Goal: Navigation & Orientation: Understand site structure

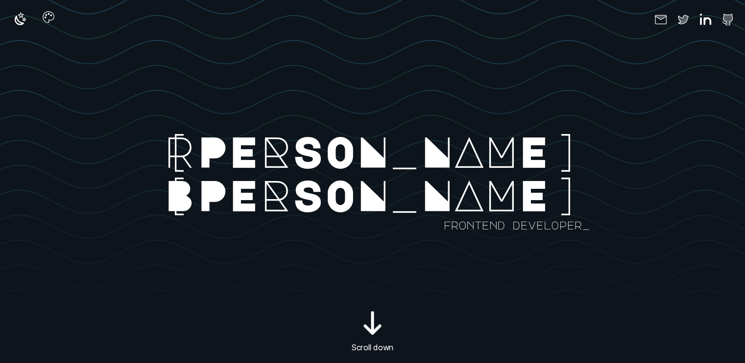
click at [53, 23] on icon "button" at bounding box center [48, 17] width 16 height 16
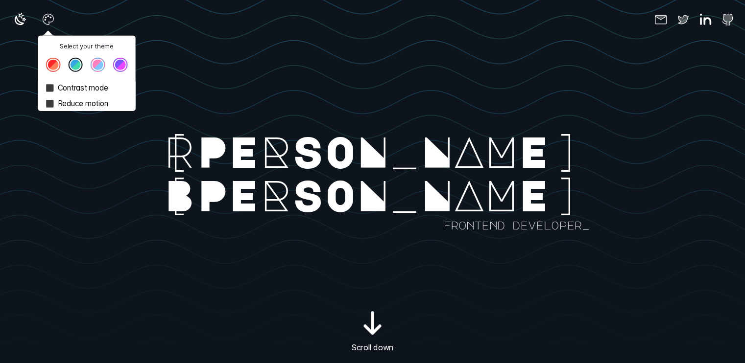
click at [76, 58] on button "Theme color select popover" at bounding box center [75, 65] width 15 height 15
click at [95, 64] on button "Theme color select popover" at bounding box center [98, 65] width 15 height 15
click at [119, 66] on button "Theme color select popover" at bounding box center [120, 65] width 15 height 15
click at [53, 64] on button "Theme color select popover" at bounding box center [53, 65] width 15 height 15
click at [76, 65] on button "Theme color select popover" at bounding box center [75, 65] width 15 height 15
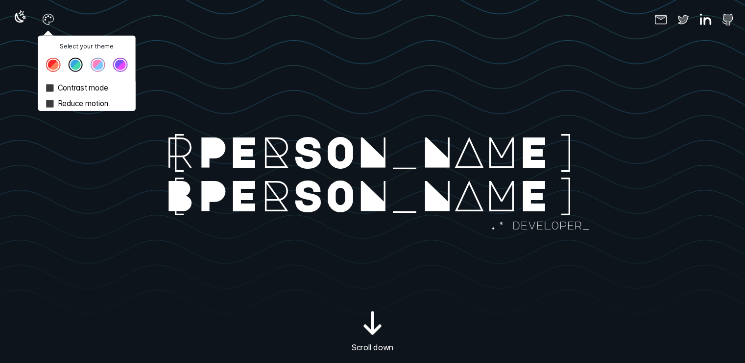
click at [22, 21] on icon "button" at bounding box center [19, 18] width 9 height 9
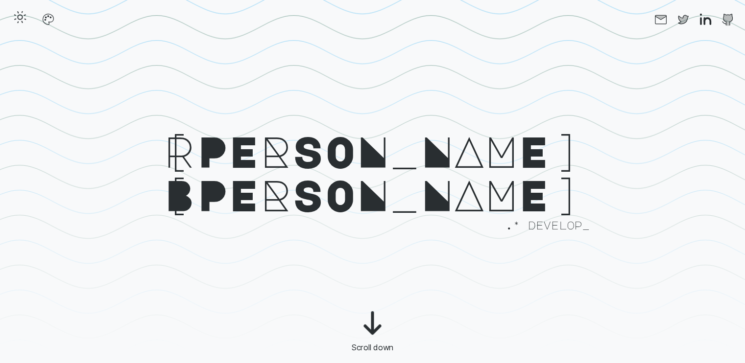
click at [16, 19] on line "button" at bounding box center [14, 17] width 1 height 1
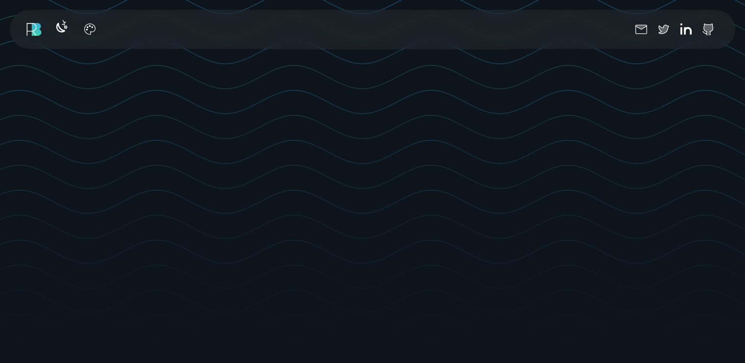
scroll to position [125, 0]
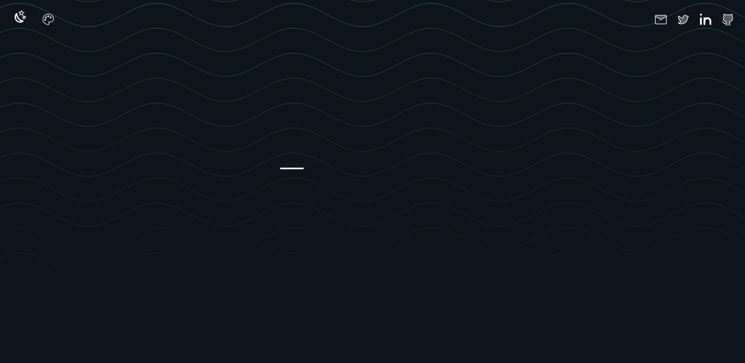
scroll to position [33, 0]
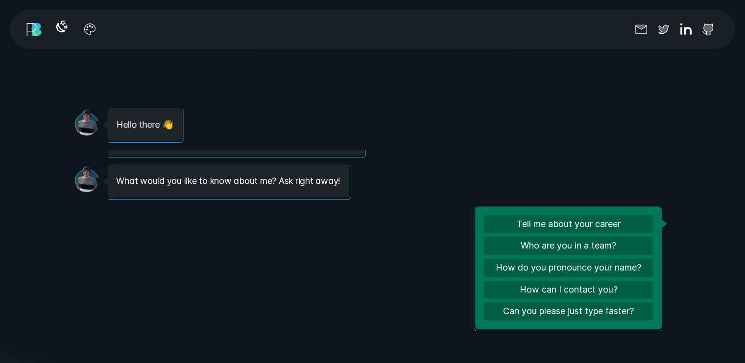
scroll to position [975, 0]
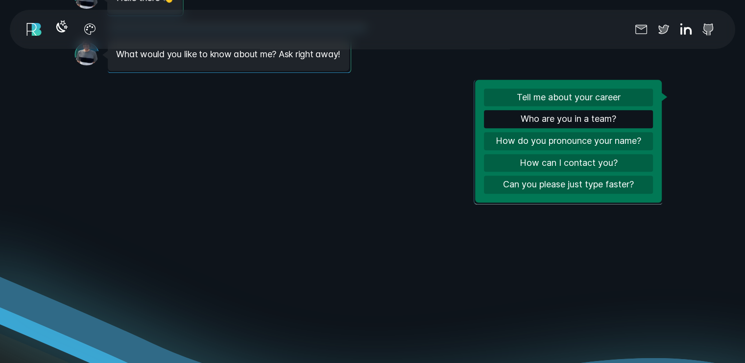
scroll to position [1053, 0]
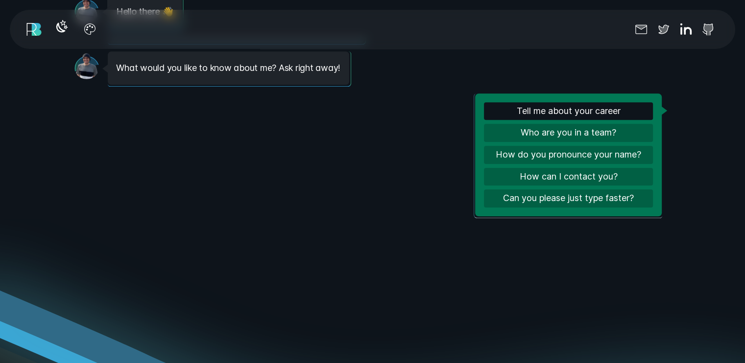
click at [571, 110] on button "Tell me about your career" at bounding box center [568, 111] width 169 height 18
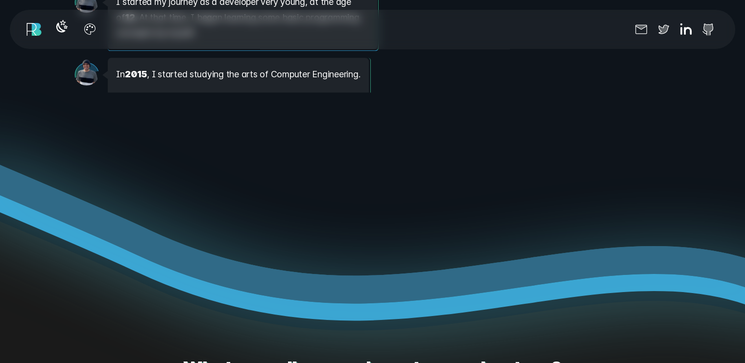
scroll to position [251, 0]
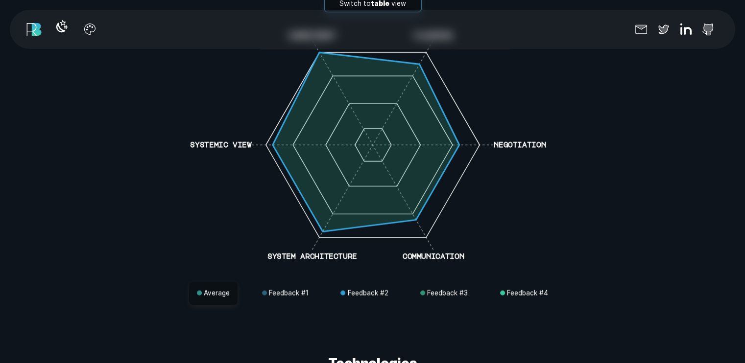
scroll to position [2312, 0]
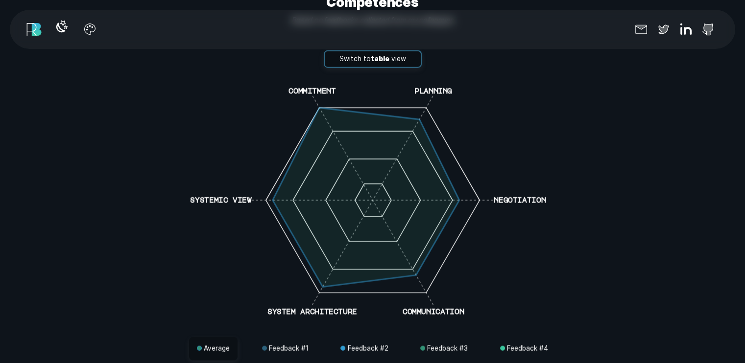
click at [447, 190] on polygon at bounding box center [365, 197] width 187 height 179
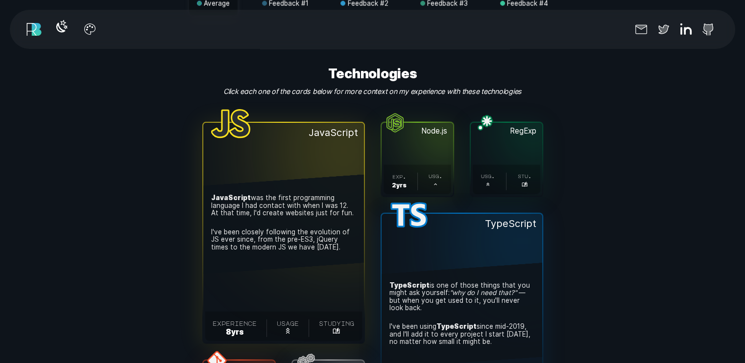
scroll to position [2648, 0]
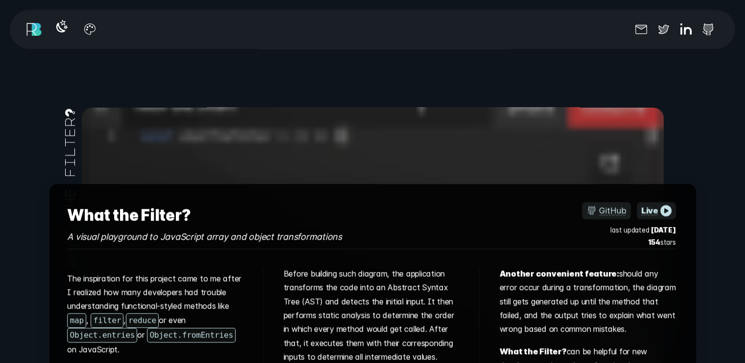
scroll to position [45, 0]
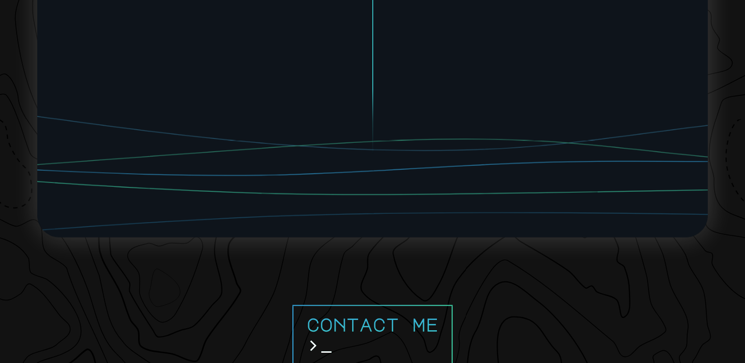
scroll to position [8517, 0]
